Goal: Information Seeking & Learning: Learn about a topic

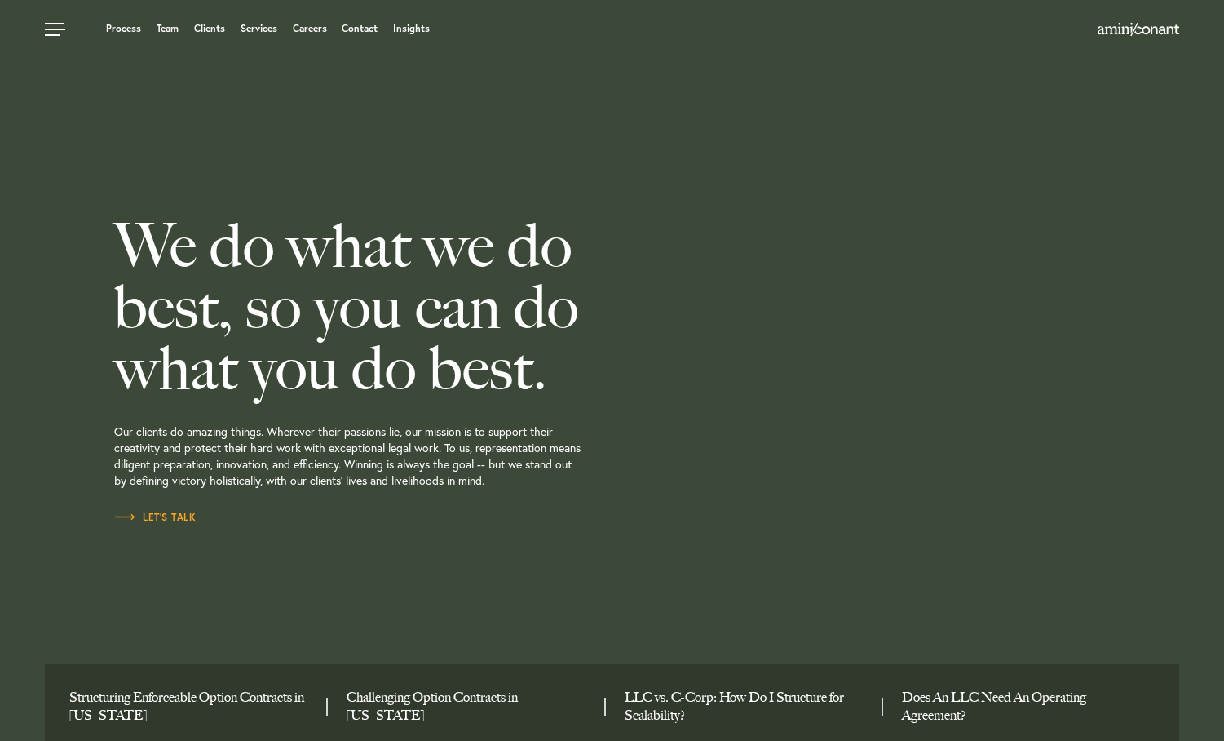
click at [454, 138] on div "We do what we do best, so you can do what you do best. Our clients do amazing t…" at bounding box center [408, 370] width 588 height 741
click at [378, 66] on div "We do what we do best, so you can do what you do best. Our clients do amazing t…" at bounding box center [408, 370] width 588 height 741
click at [342, 109] on div "We do what we do best, so you can do what you do best. Our clients do amazing t…" at bounding box center [408, 370] width 588 height 741
click at [213, 27] on link "Clients" at bounding box center [209, 29] width 31 height 10
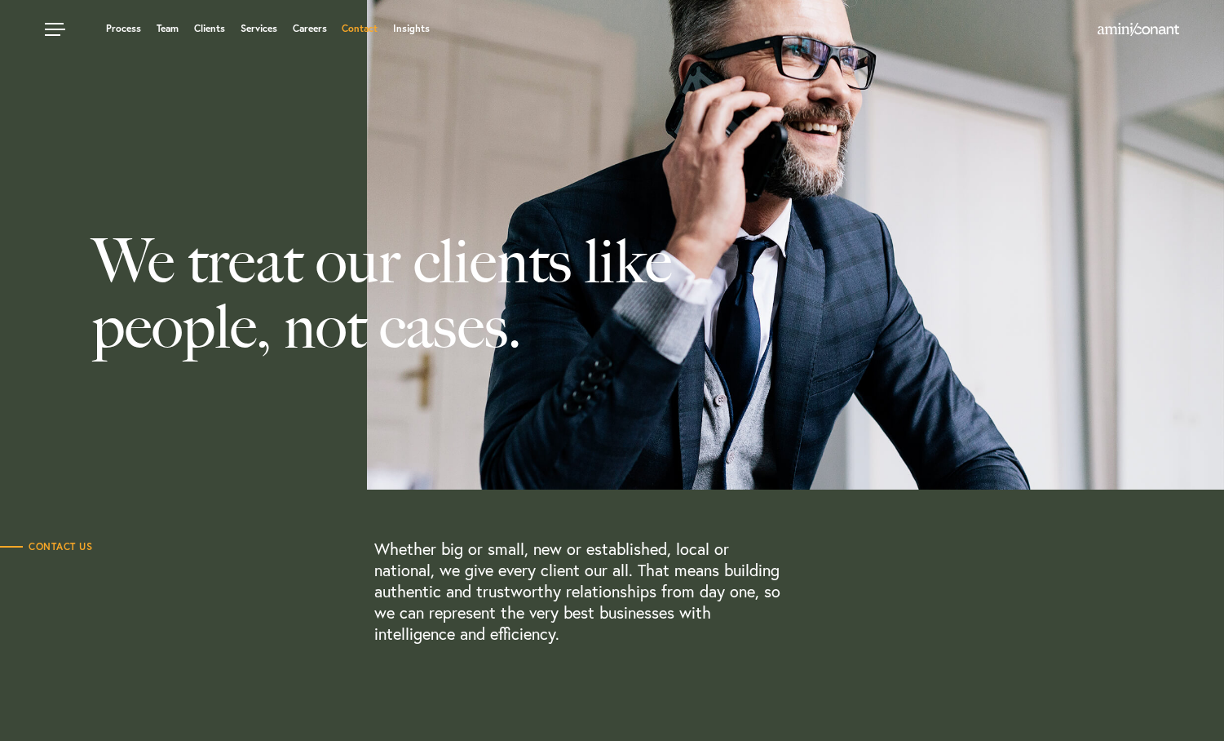
click at [368, 29] on link "Contact" at bounding box center [360, 29] width 36 height 10
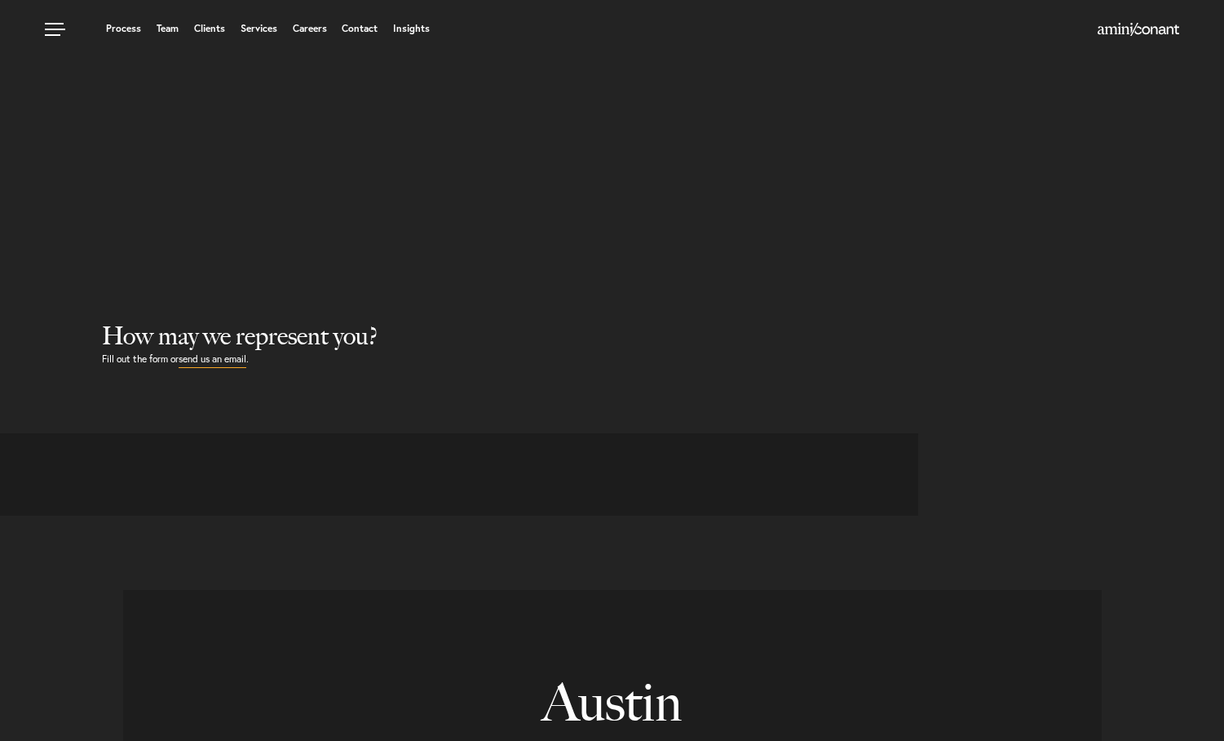
select select "Austin"
select select "Business and Civil Litigation"
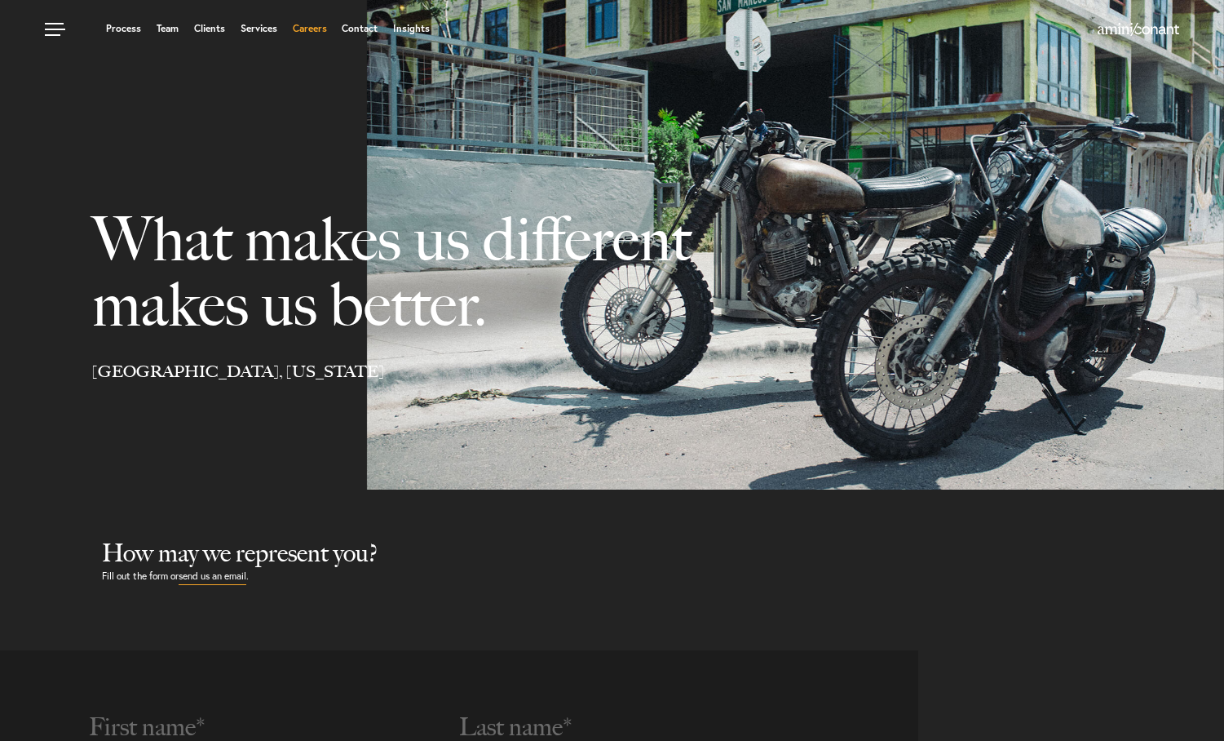
click at [318, 33] on link "Careers" at bounding box center [310, 29] width 34 height 10
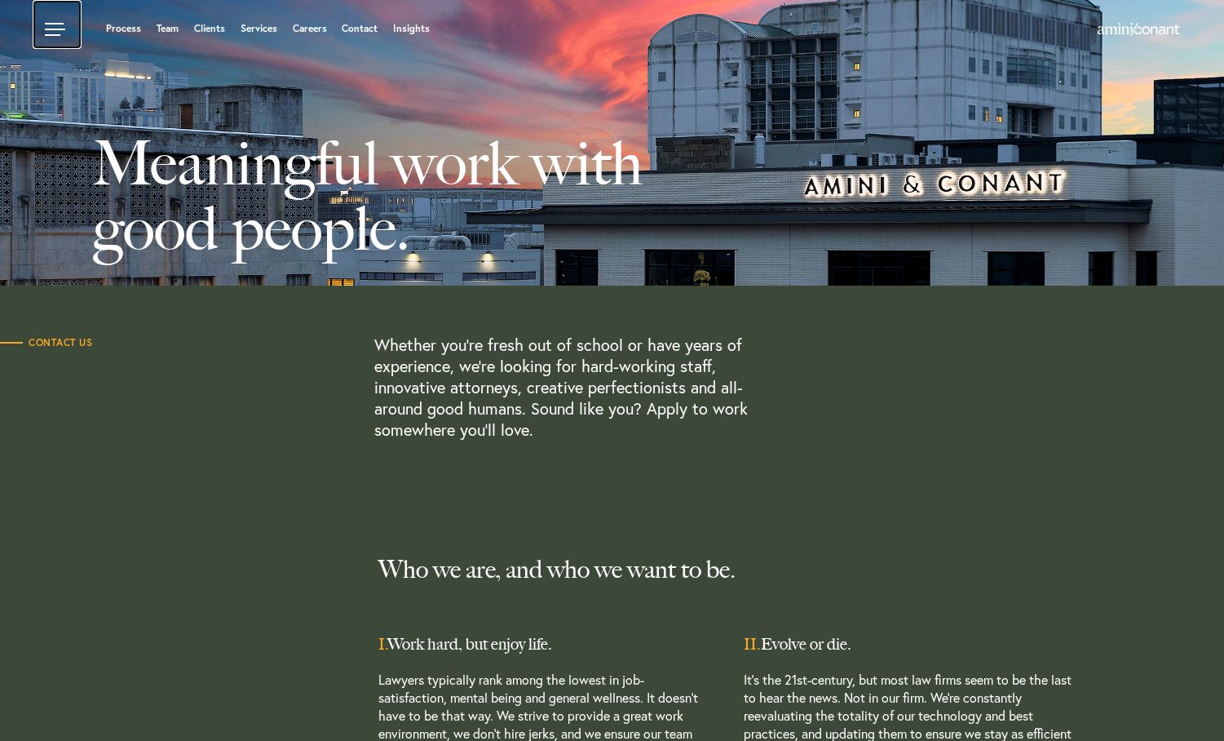
click at [60, 27] on link at bounding box center [57, 24] width 49 height 49
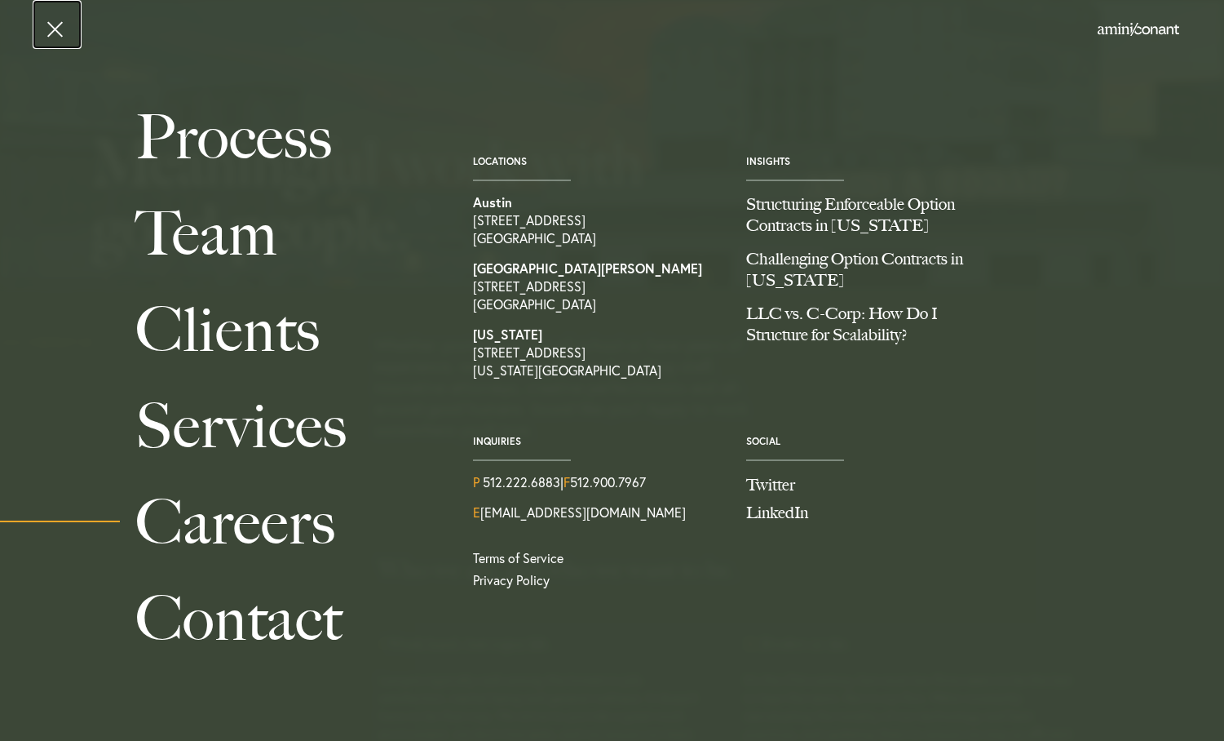
click at [59, 35] on link at bounding box center [57, 24] width 49 height 49
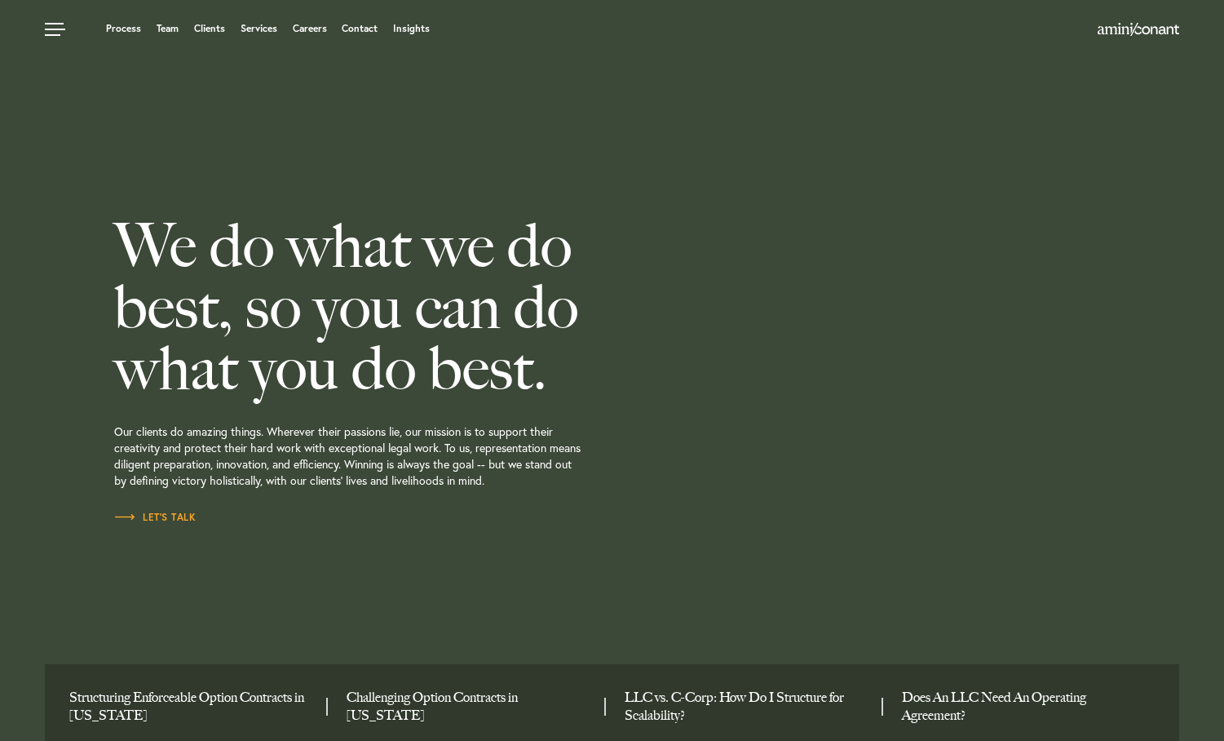
click at [695, 431] on p "Our clients do amazing things. Wherever their passions lie, our mission is to s…" at bounding box center [408, 454] width 588 height 110
